Goal: Task Accomplishment & Management: Manage account settings

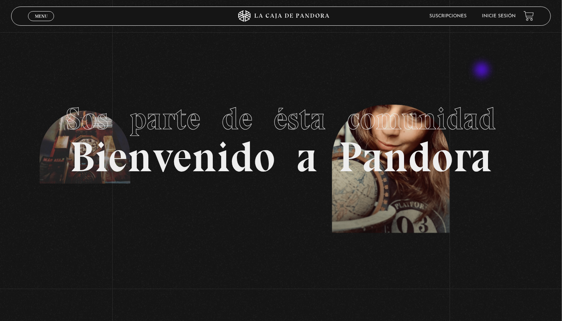
scroll to position [38, 0]
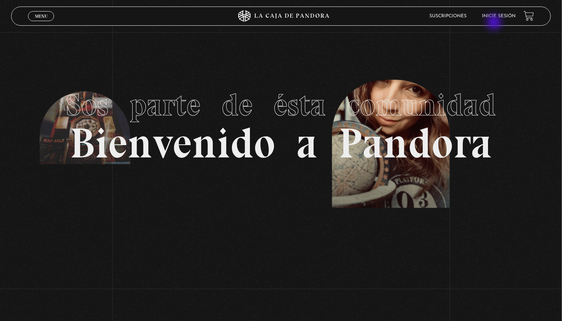
click at [496, 22] on header "Menu Cerrar Suscripciones Inicie sesión" at bounding box center [281, 16] width 540 height 19
click at [497, 18] on link "Inicie sesión" at bounding box center [500, 16] width 34 height 5
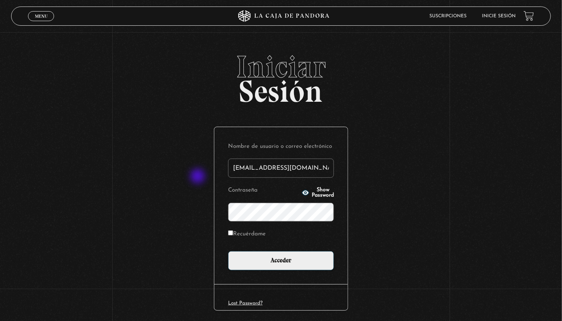
drag, startPoint x: 320, startPoint y: 170, endPoint x: 191, endPoint y: 178, distance: 129.1
click at [191, 178] on div "Iniciar Sesión Nombre de usuario o correo electrónico [EMAIL_ADDRESS][DOMAIN_NA…" at bounding box center [281, 197] width 562 height 293
type input "[EMAIL_ADDRESS][DOMAIN_NAME]"
click at [228, 251] on input "Acceder" at bounding box center [281, 260] width 106 height 19
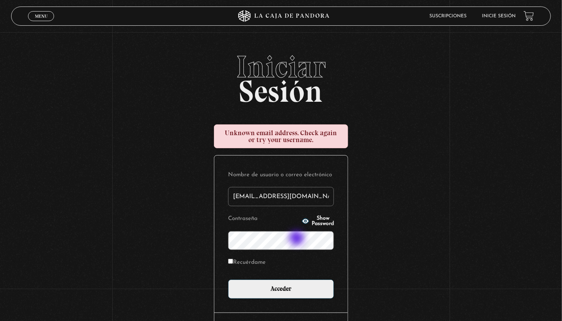
click at [228, 279] on input "Acceder" at bounding box center [281, 288] width 106 height 19
drag, startPoint x: 320, startPoint y: 192, endPoint x: 135, endPoint y: 161, distance: 187.5
click at [135, 161] on div "Iniciar Sesión Unknown email address. Check again or try your username. Nombre …" at bounding box center [281, 212] width 562 height 322
click at [299, 193] on input "marye19chacon" at bounding box center [281, 196] width 106 height 19
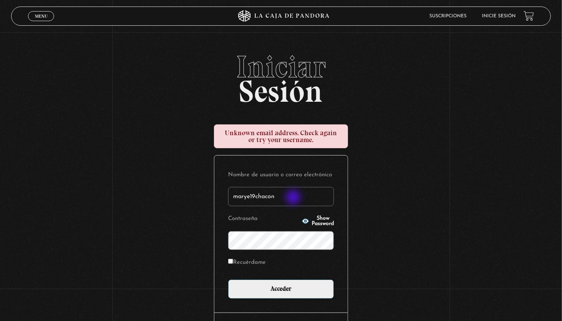
click at [294, 198] on input "marye19chacon" at bounding box center [281, 196] width 106 height 19
type input "marye19chacon@gmail.com"
click at [233, 262] on input "Recuérdame" at bounding box center [230, 261] width 5 height 5
checkbox input "true"
click at [228, 279] on input "Acceder" at bounding box center [281, 288] width 106 height 19
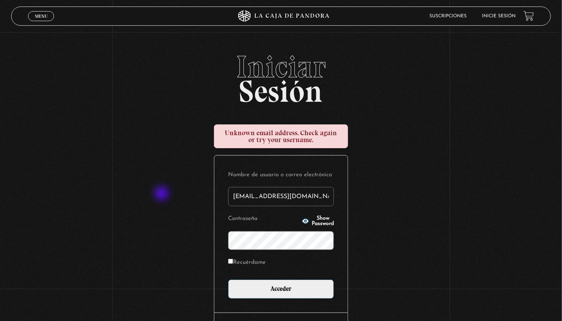
drag, startPoint x: 317, startPoint y: 200, endPoint x: 162, endPoint y: 194, distance: 154.7
click at [162, 194] on div "Iniciar Sesión Unknown email address. Check again or try your username. Nombre …" at bounding box center [281, 212] width 562 height 322
type input "Elena89"
click at [228, 279] on input "Acceder" at bounding box center [281, 288] width 106 height 19
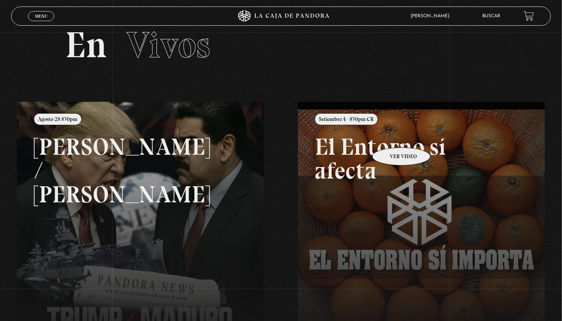
scroll to position [38, 0]
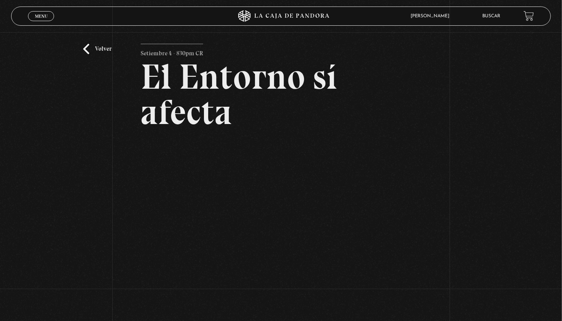
scroll to position [38, 0]
